Goal: Task Accomplishment & Management: Use online tool/utility

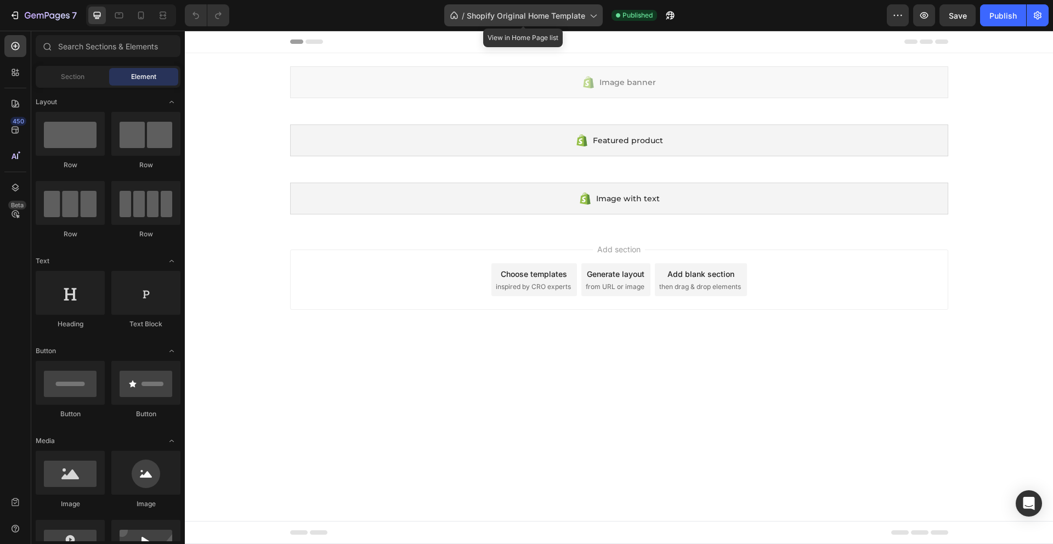
click at [553, 18] on span "Shopify Original Home Template" at bounding box center [526, 16] width 118 height 12
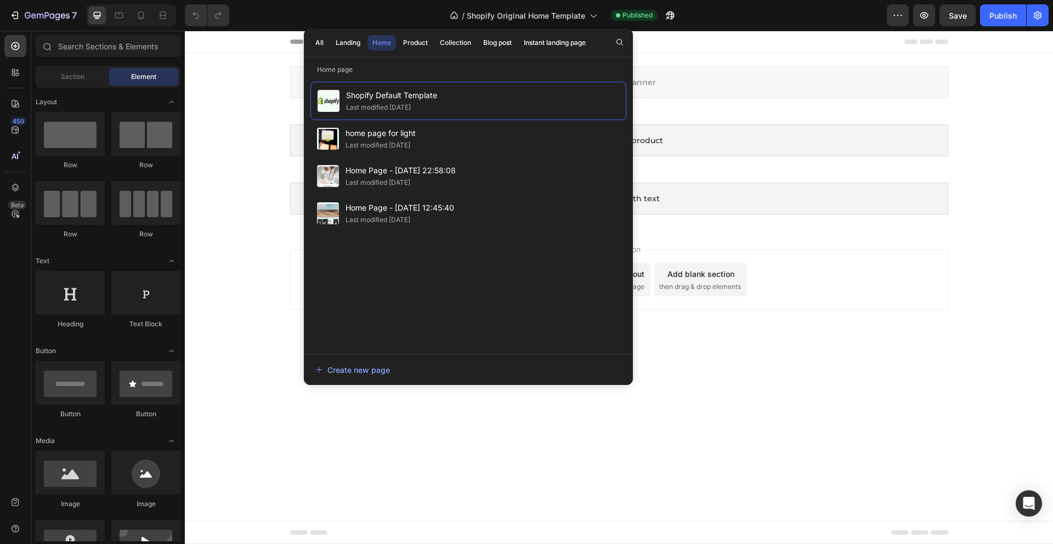
click at [315, 32] on div "All Landing Home Product Collection Blog post Instant landing page" at bounding box center [450, 43] width 293 height 29
click at [383, 44] on div "Home" at bounding box center [381, 43] width 19 height 10
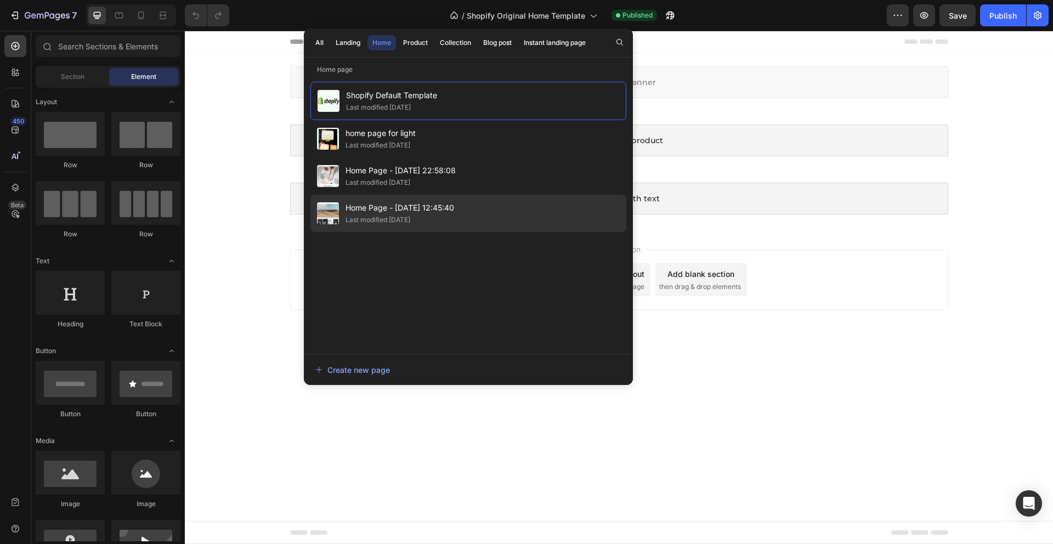
click at [360, 212] on span "Home Page - [DATE] 12:45:40" at bounding box center [399, 207] width 109 height 13
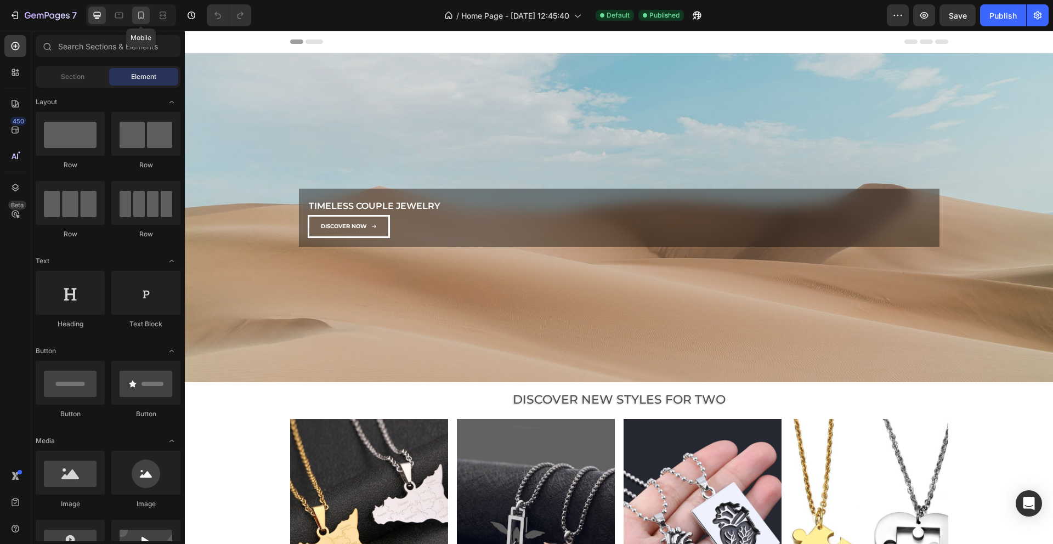
click at [134, 13] on div at bounding box center [141, 16] width 18 height 18
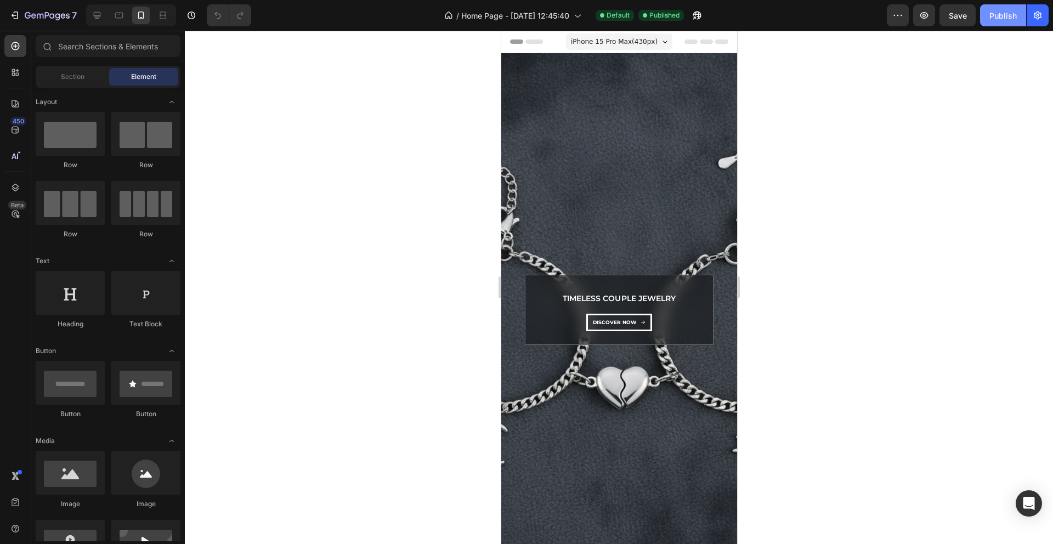
click at [1001, 12] on div "Publish" at bounding box center [1002, 16] width 27 height 12
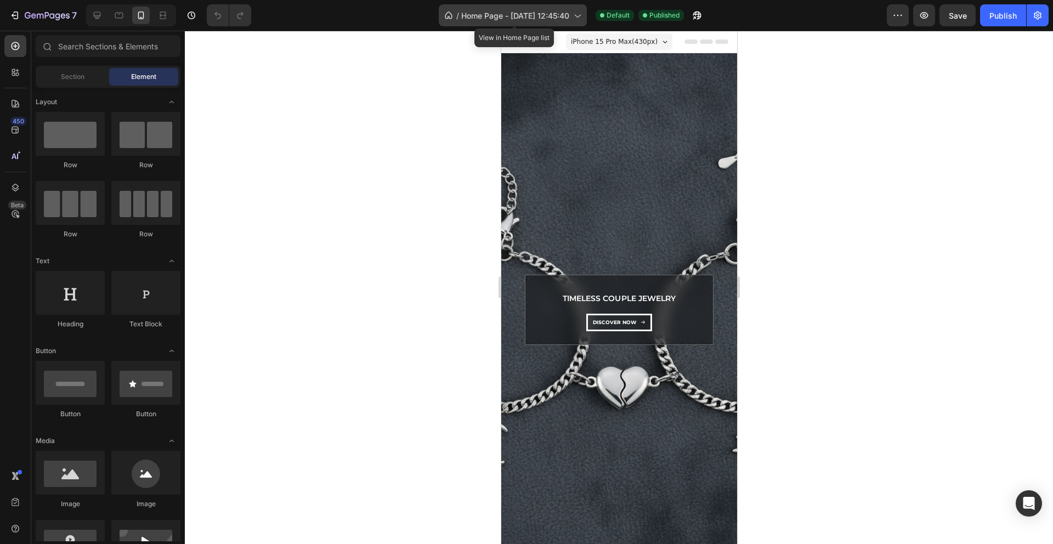
click at [509, 15] on span "Home Page - [DATE] 12:45:40" at bounding box center [515, 16] width 108 height 12
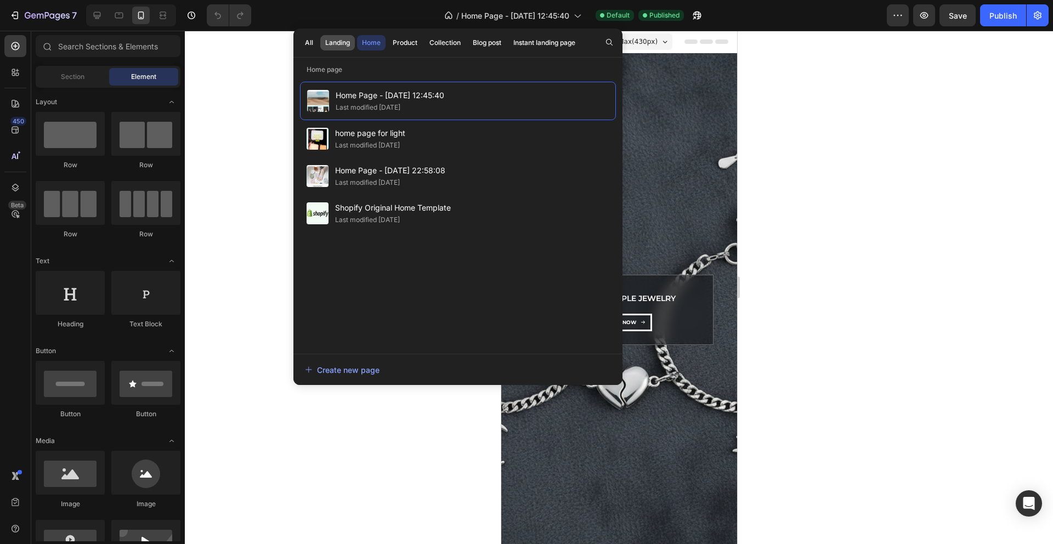
click at [345, 45] on div "Landing" at bounding box center [337, 43] width 25 height 10
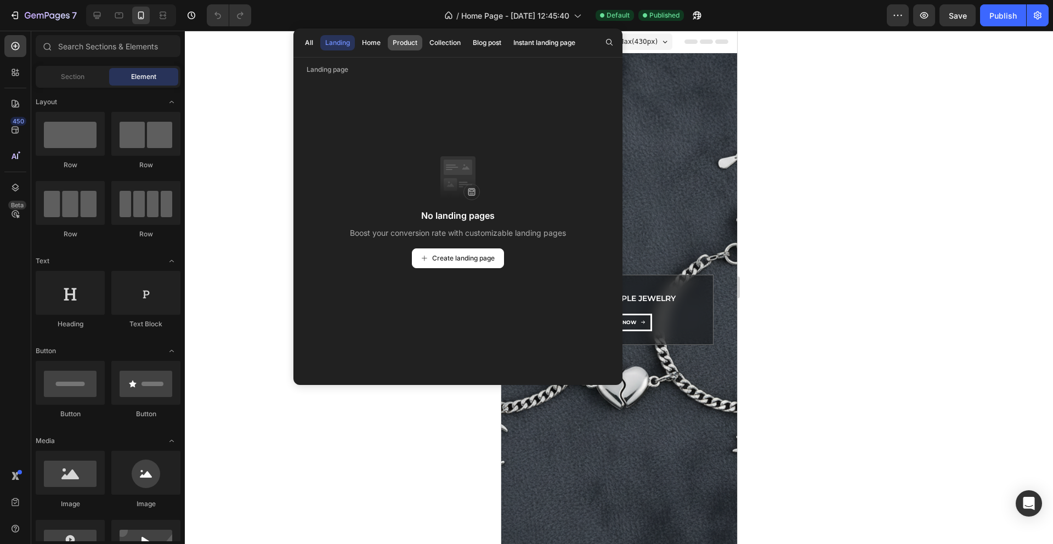
click at [404, 42] on div "Product" at bounding box center [405, 43] width 25 height 10
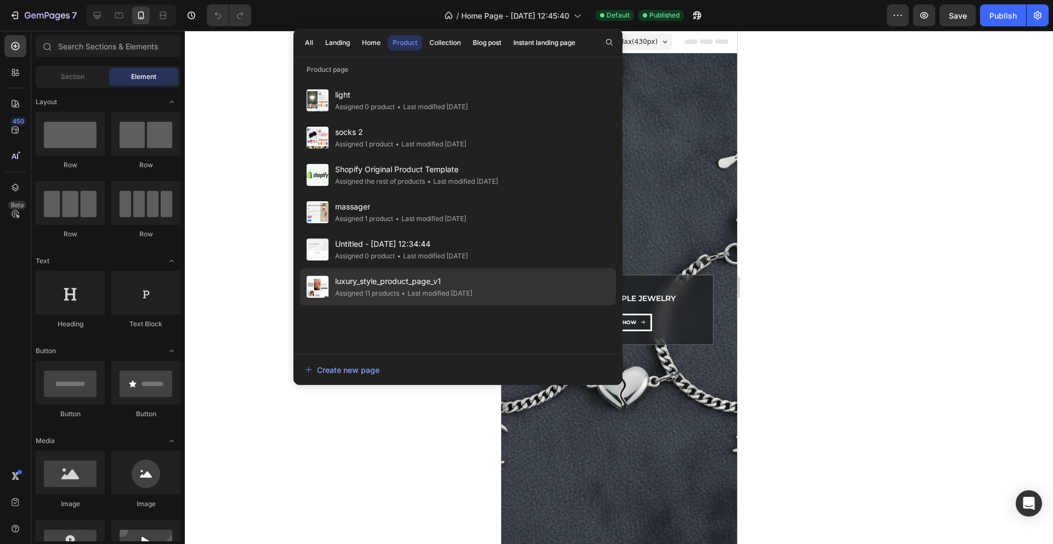
click at [387, 285] on span "luxury_style_product_page_v1" at bounding box center [403, 281] width 137 height 13
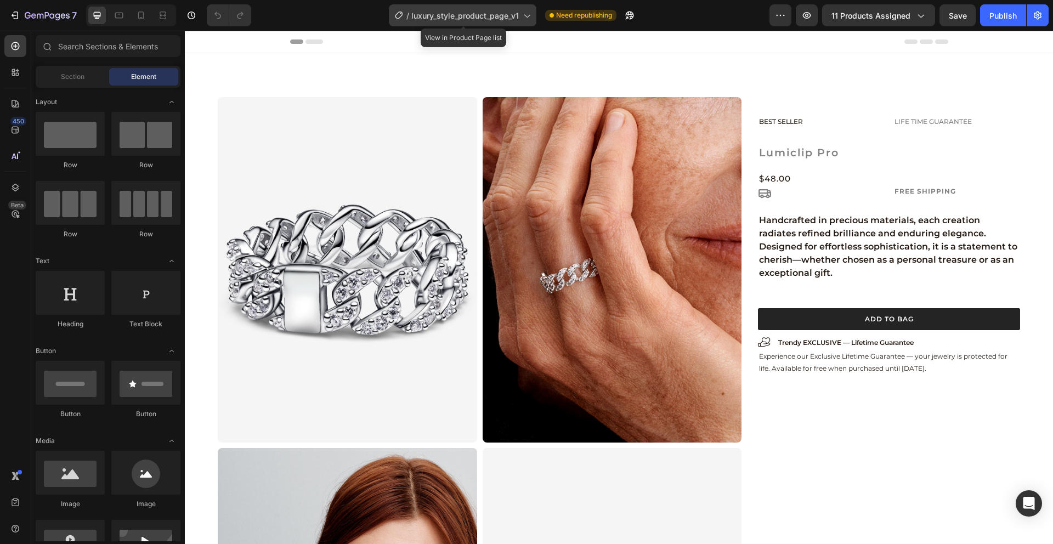
click at [421, 21] on div "/ luxury_style_product_page_v1" at bounding box center [462, 15] width 147 height 22
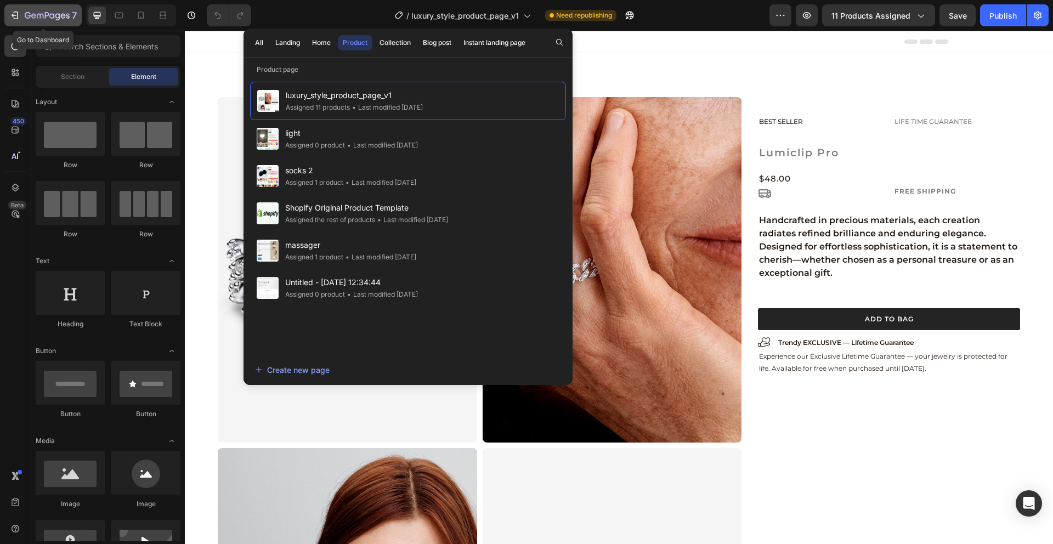
click at [40, 15] on icon "button" at bounding box center [40, 16] width 7 height 5
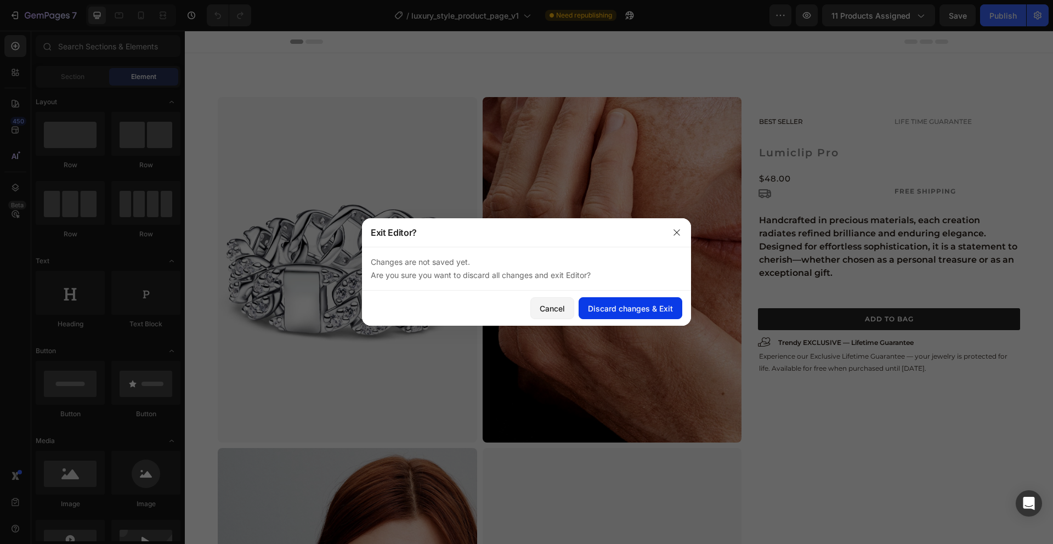
click at [637, 300] on button "Discard changes & Exit" at bounding box center [630, 308] width 104 height 22
